Goal: Transaction & Acquisition: Purchase product/service

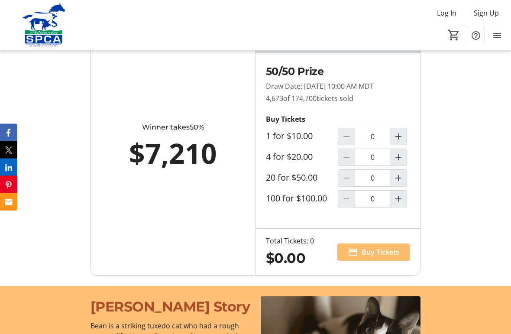
scroll to position [622, 0]
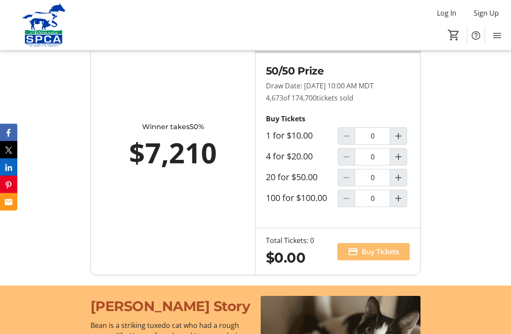
click at [401, 142] on mat-icon "Increment by one" at bounding box center [398, 136] width 10 height 10
type input "1"
click at [392, 257] on span "Buy Tickets" at bounding box center [381, 251] width 38 height 10
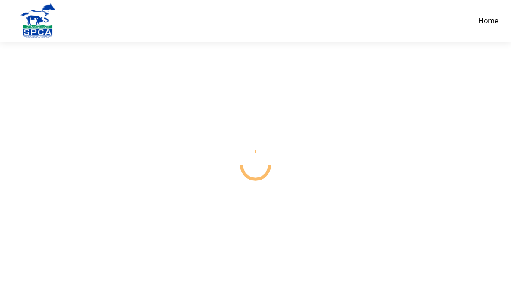
select select "CA"
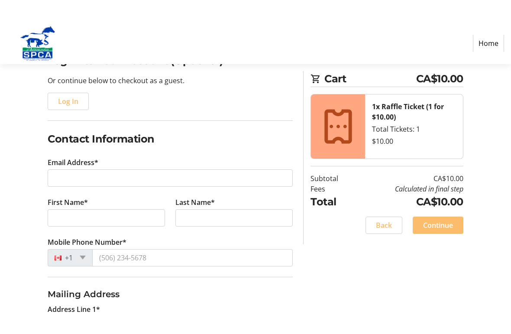
scroll to position [88, 0]
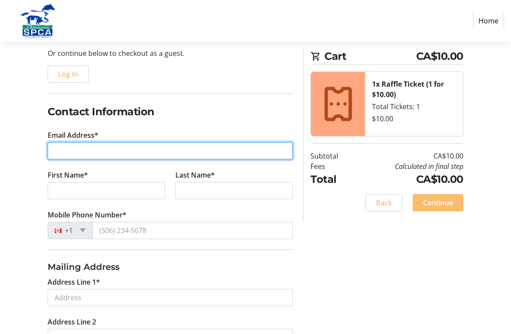
click at [201, 147] on input "Email Address*" at bounding box center [170, 150] width 245 height 17
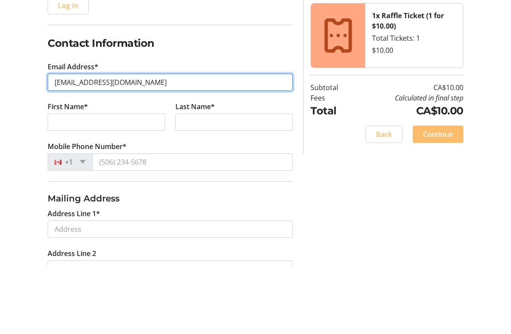
type input "funtoreadlearntoread@gmail.com"
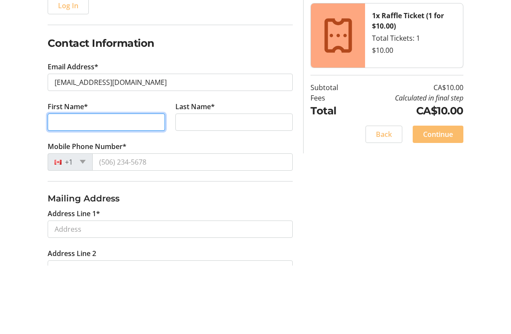
click at [143, 182] on input "First Name*" at bounding box center [106, 190] width 117 height 17
type input "Hettie"
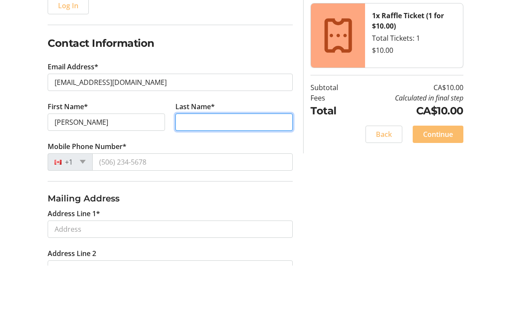
click at [201, 182] on input "Last Name*" at bounding box center [233, 190] width 117 height 17
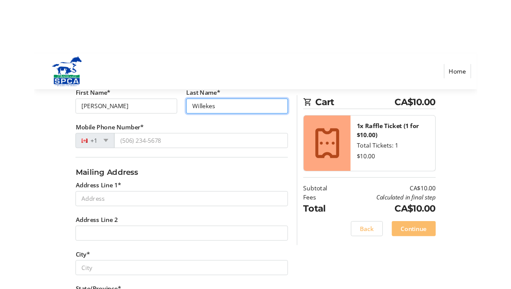
scroll to position [215, 0]
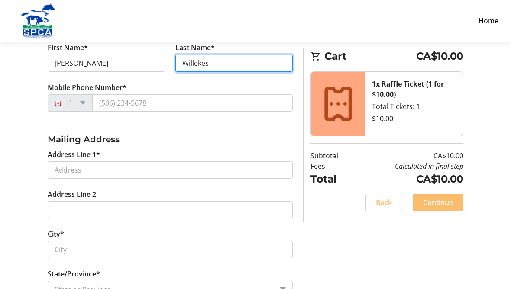
type input "Willekes"
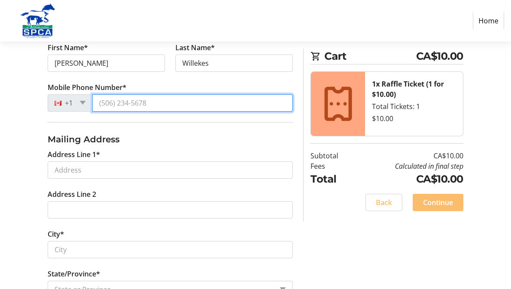
click at [137, 103] on input "Mobile Phone Number*" at bounding box center [192, 102] width 201 height 17
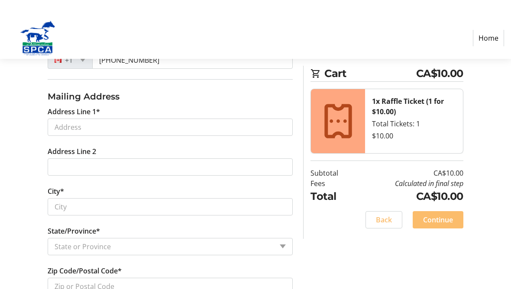
scroll to position [275, 0]
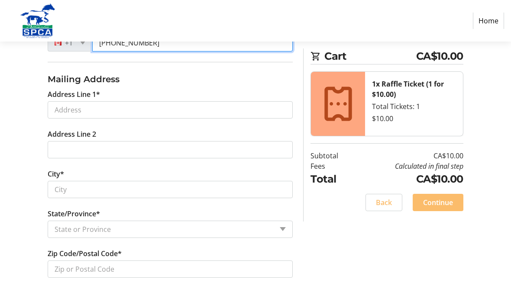
type input "(780) 458-1563"
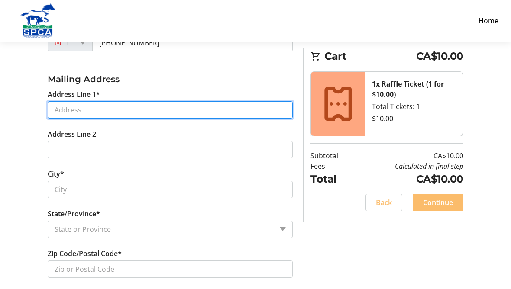
click at [158, 113] on input "Address Line 1*" at bounding box center [170, 109] width 245 height 17
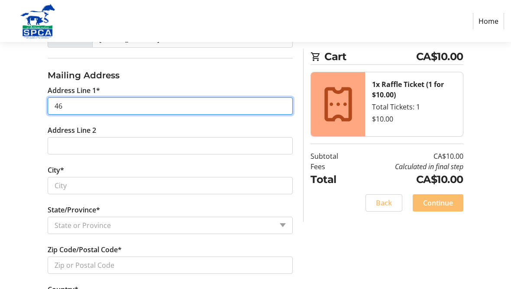
click at [90, 106] on input "46" at bounding box center [170, 105] width 245 height 17
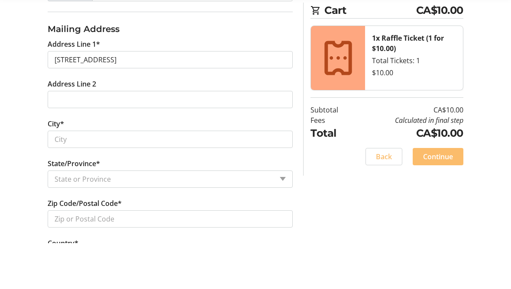
scroll to position [326, 0]
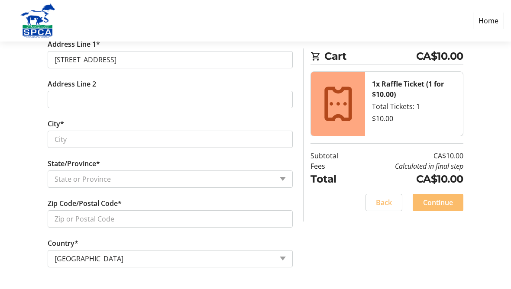
type input "46 Fleetwood Crescent"
type input "St. Albert"
select select "AB"
type input "T8N 1R5"
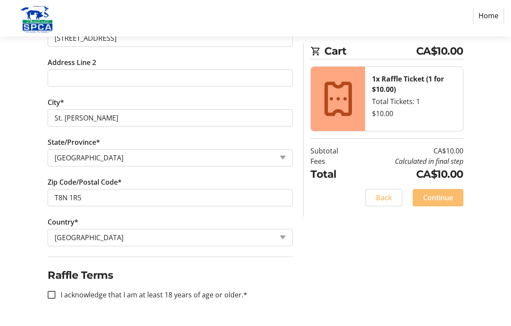
scroll to position [336, 0]
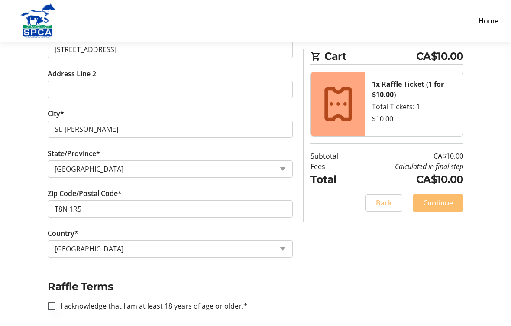
click at [53, 289] on div at bounding box center [51, 305] width 21 height 21
checkbox input "true"
click at [448, 194] on span at bounding box center [438, 202] width 51 height 21
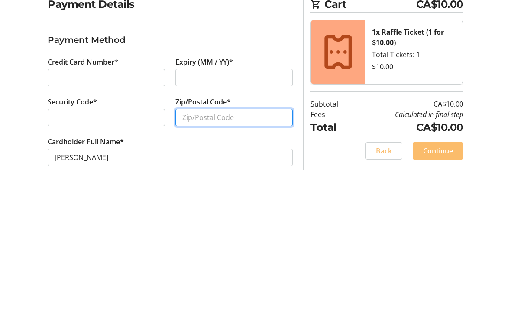
click at [223, 226] on input "Zip/Postal Code*" at bounding box center [233, 234] width 117 height 17
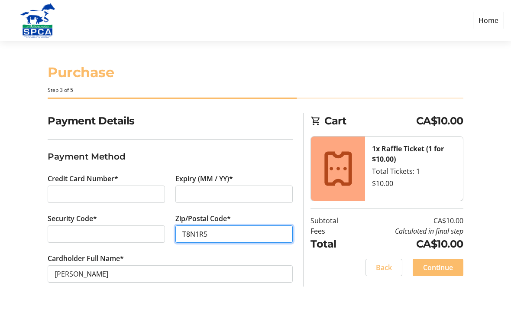
type input "T8N1R5"
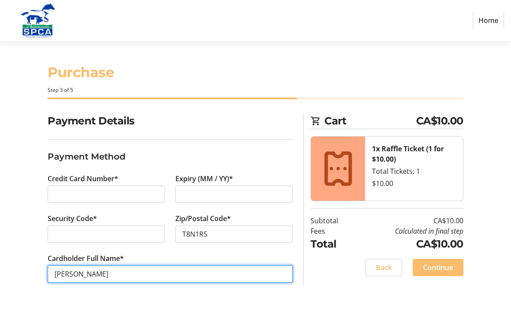
click at [80, 266] on input "Hettie Willekes" at bounding box center [170, 274] width 245 height 17
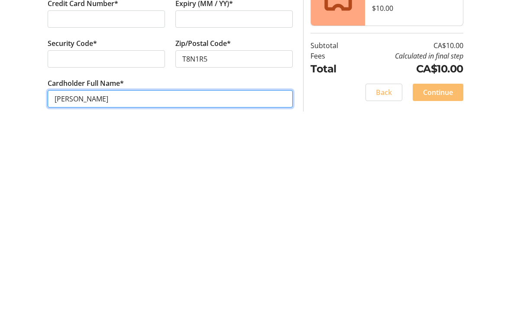
scroll to position [0, 0]
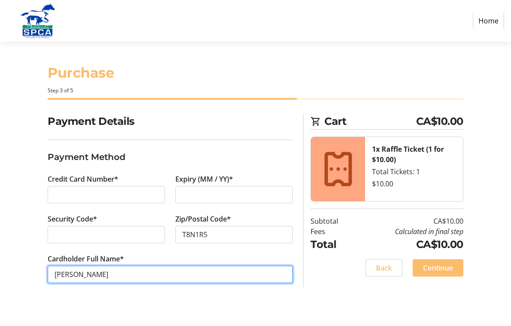
type input "Hettie M Willekes"
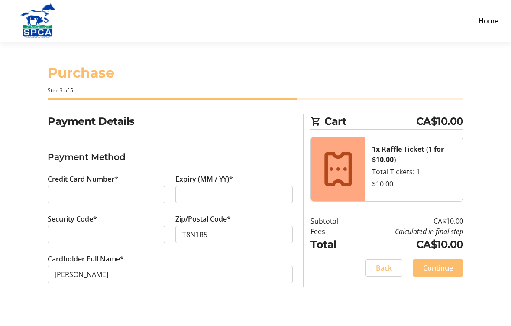
click at [441, 275] on span at bounding box center [438, 267] width 51 height 21
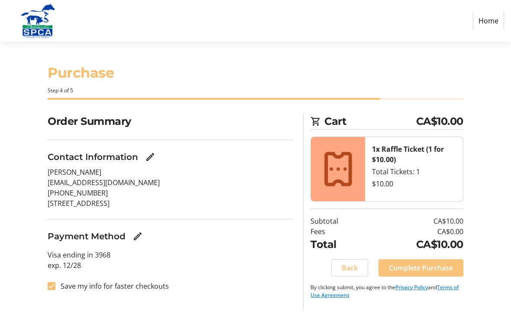
click at [418, 265] on span "Complete Purchase" at bounding box center [421, 267] width 64 height 10
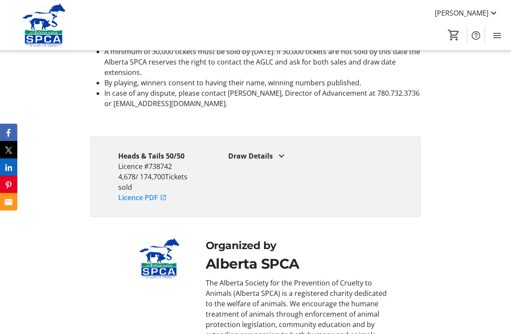
scroll to position [2039, 0]
click at [263, 159] on div "Draw Details" at bounding box center [310, 156] width 165 height 10
